Goal: Find contact information: Find contact information

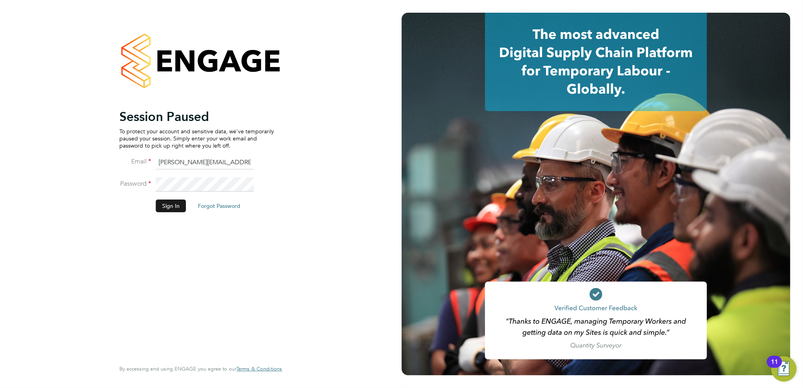
click at [175, 206] on button "Sign In" at bounding box center [171, 205] width 30 height 13
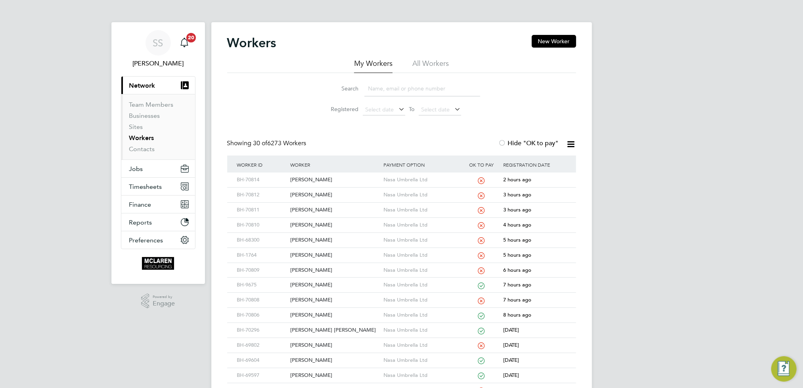
click at [400, 90] on input at bounding box center [422, 88] width 116 height 15
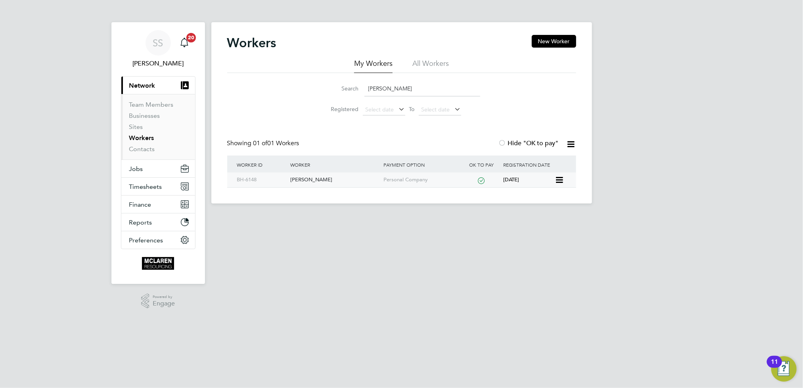
type input "lee turk"
click at [318, 180] on div "Lee Turkington" at bounding box center [334, 179] width 93 height 15
click at [320, 177] on div "Lee Turkington" at bounding box center [334, 179] width 93 height 15
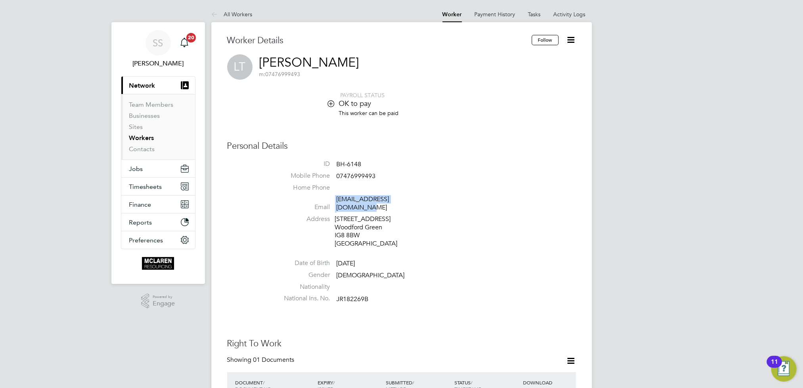
drag, startPoint x: 416, startPoint y: 199, endPoint x: 341, endPoint y: 194, distance: 75.9
click at [341, 194] on ul "ID BH-6148 Mobile Phone 07476999493 Home Phone Email turkington1@hotmail.co.uk …" at bounding box center [425, 233] width 301 height 146
drag, startPoint x: 341, startPoint y: 194, endPoint x: 407, endPoint y: 208, distance: 68.0
click at [407, 215] on div "12 Cross Road Woodford Green IG8 8BW United Kingdom" at bounding box center [372, 231] width 75 height 33
drag, startPoint x: 415, startPoint y: 201, endPoint x: 336, endPoint y: 199, distance: 78.5
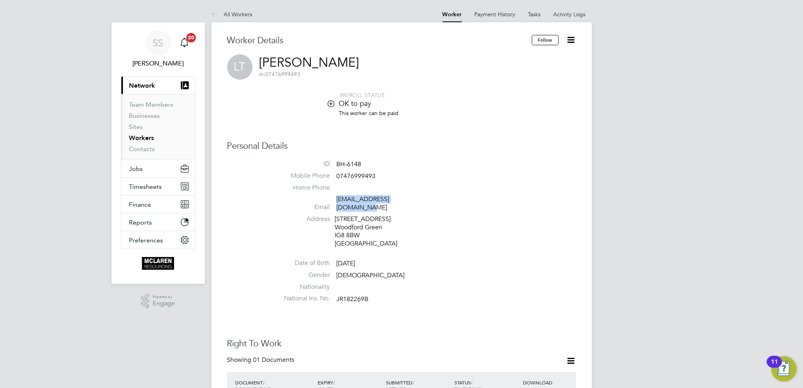
click at [336, 199] on li "Email turkington1@hotmail.co.uk" at bounding box center [425, 204] width 301 height 19
drag, startPoint x: 336, startPoint y: 199, endPoint x: 344, endPoint y: 199, distance: 7.9
copy link "[EMAIL_ADDRESS][DOMAIN_NAME]"
